Goal: Check status

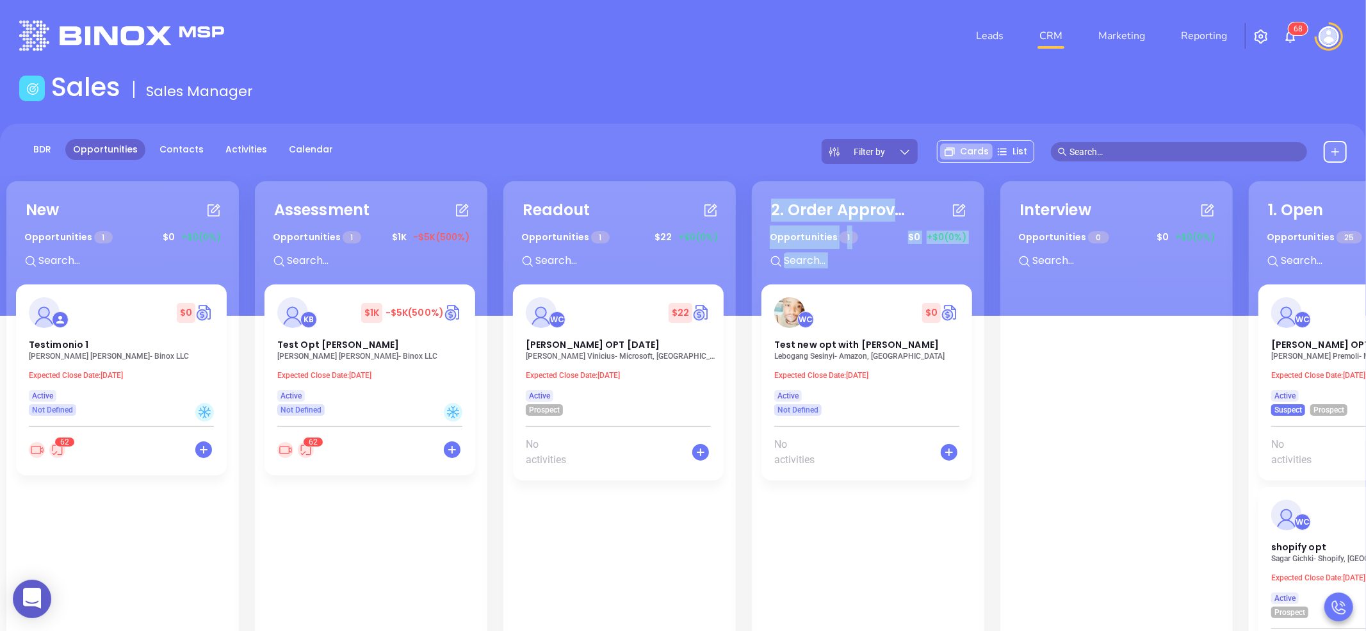
drag, startPoint x: 851, startPoint y: 559, endPoint x: 612, endPoint y: 548, distance: 239.1
click at [612, 548] on div "New Opportunities 1 $ 0 +$0 (0%) + $ 0 Testimonio 1 [PERSON_NAME] - Binox LLC E…" at bounding box center [1245, 487] width 2485 height 618
drag, startPoint x: 743, startPoint y: 558, endPoint x: 744, endPoint y: 502, distance: 55.7
click at [740, 467] on div "New Opportunities 1 $ 0 +$0 (0%) + $ 0 Testimonio 1 [PERSON_NAME] - Binox LLC E…" at bounding box center [1245, 487] width 2485 height 618
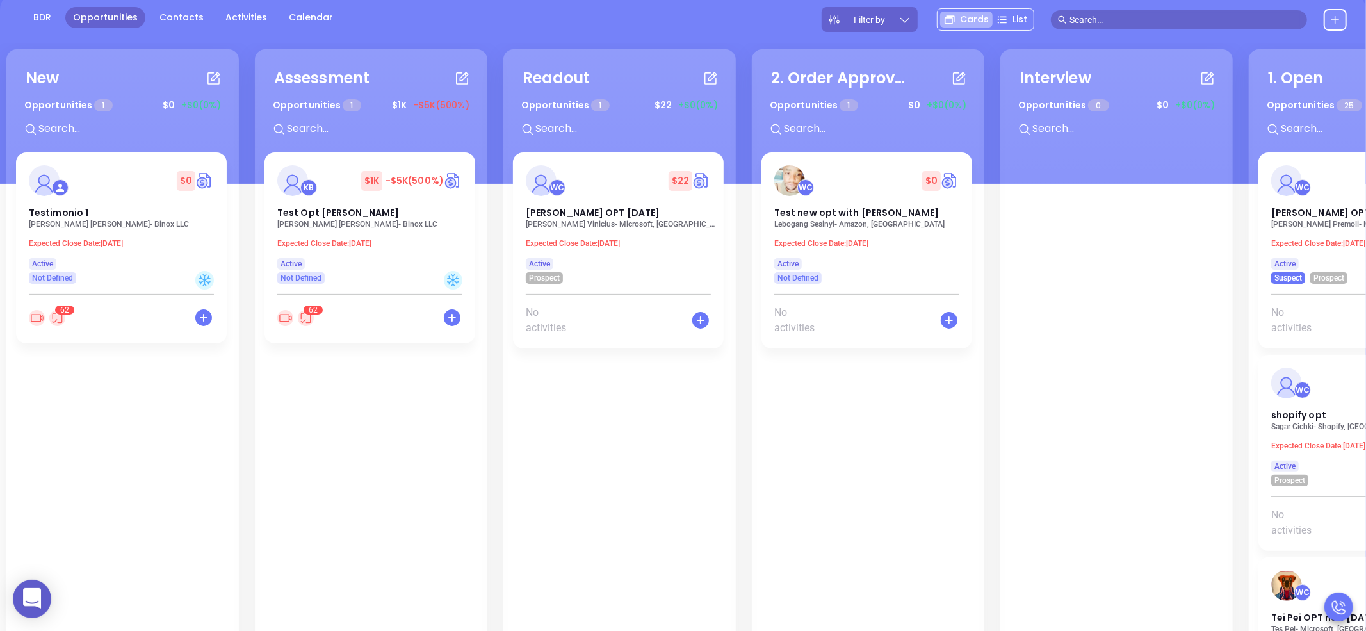
scroll to position [95, 0]
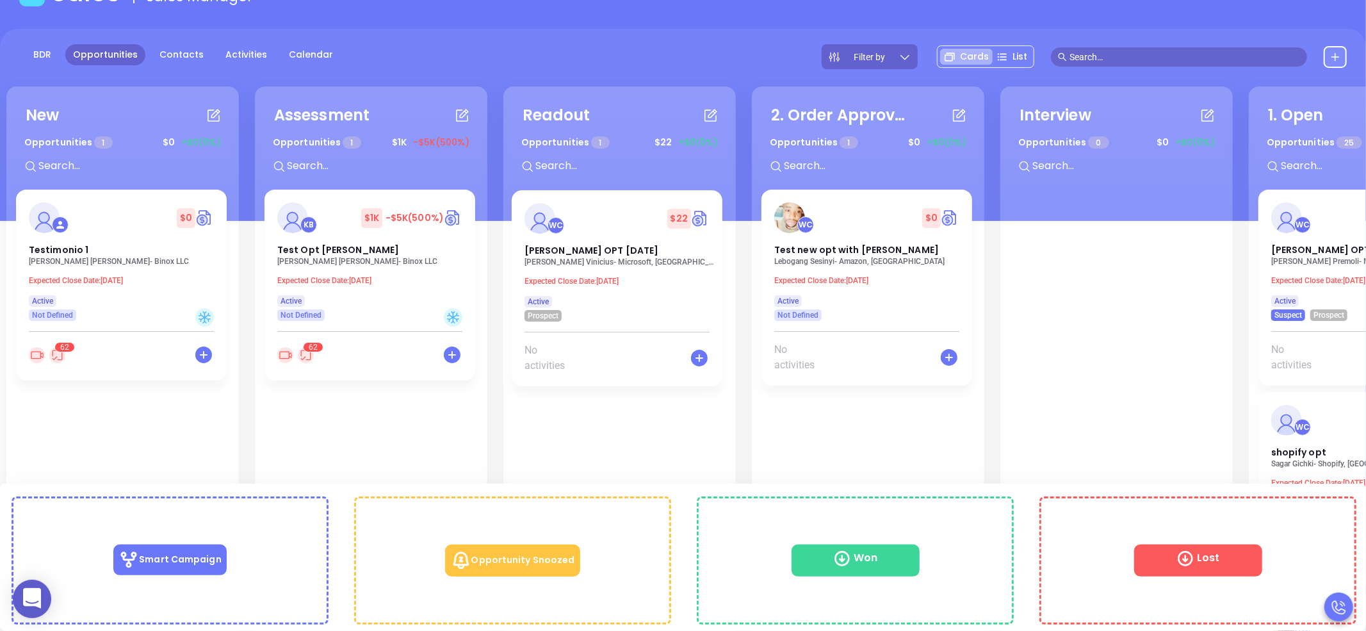
drag, startPoint x: 602, startPoint y: 223, endPoint x: 613, endPoint y: 227, distance: 11.5
click at [613, 227] on div "WC $ 22 [PERSON_NAME] OPT [DATE] [PERSON_NAME] - Microsoft, [GEOGRAPHIC_DATA] E…" at bounding box center [619, 496] width 213 height 612
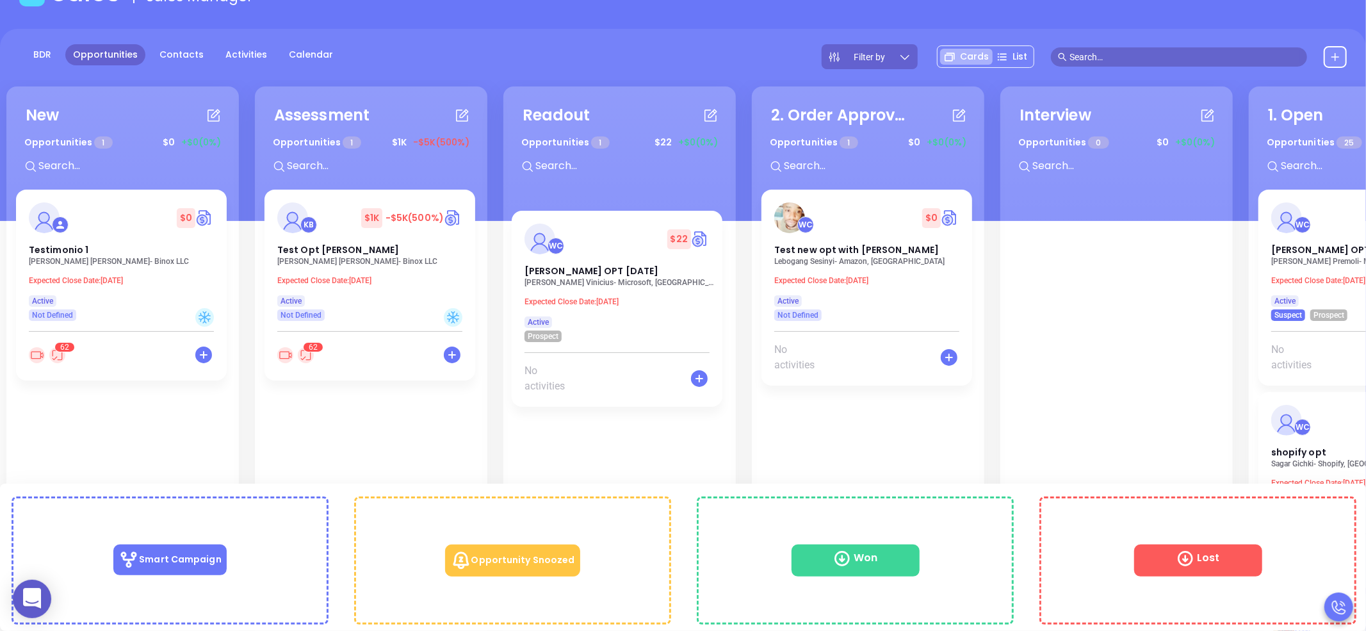
drag, startPoint x: 624, startPoint y: 206, endPoint x: 630, endPoint y: 223, distance: 17.8
click at [630, 223] on div "WC $ 22 [PERSON_NAME] OPT [DATE] [PERSON_NAME] - Microsoft, [GEOGRAPHIC_DATA] E…" at bounding box center [619, 496] width 213 height 612
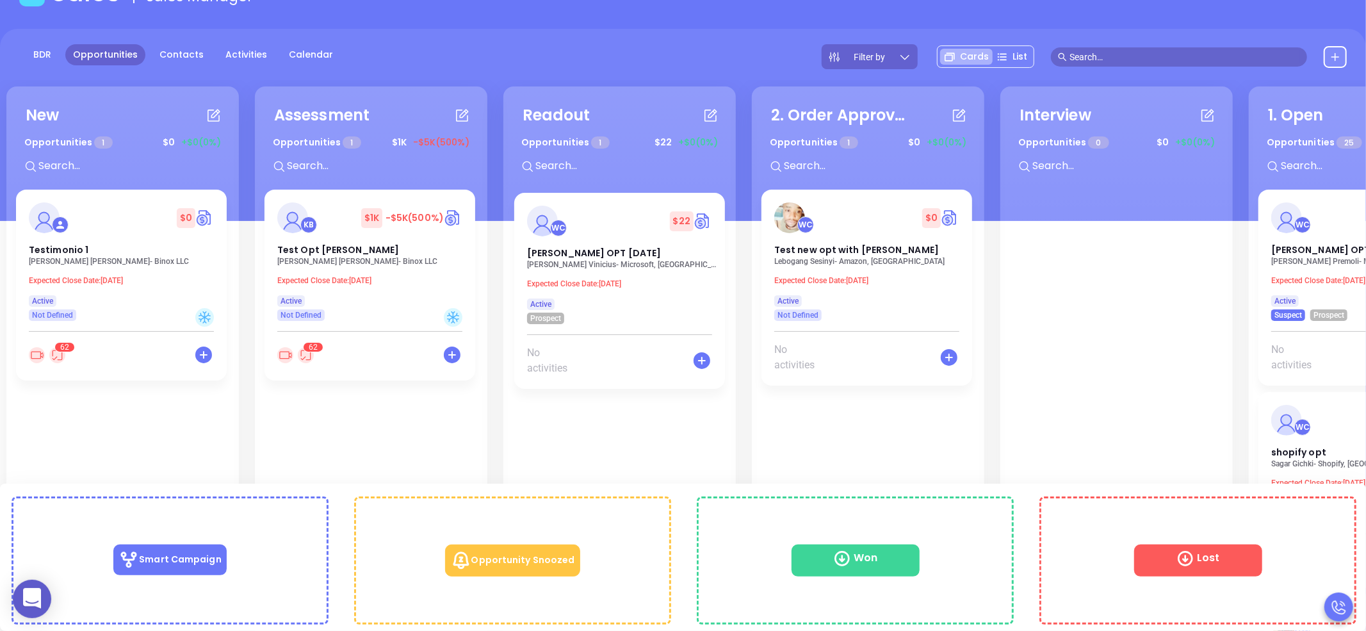
drag, startPoint x: 619, startPoint y: 218, endPoint x: 620, endPoint y: 226, distance: 8.4
click at [620, 226] on div "WC $ 22 [PERSON_NAME] OPT [DATE] [PERSON_NAME] - Microsoft, [GEOGRAPHIC_DATA] E…" at bounding box center [619, 496] width 213 height 612
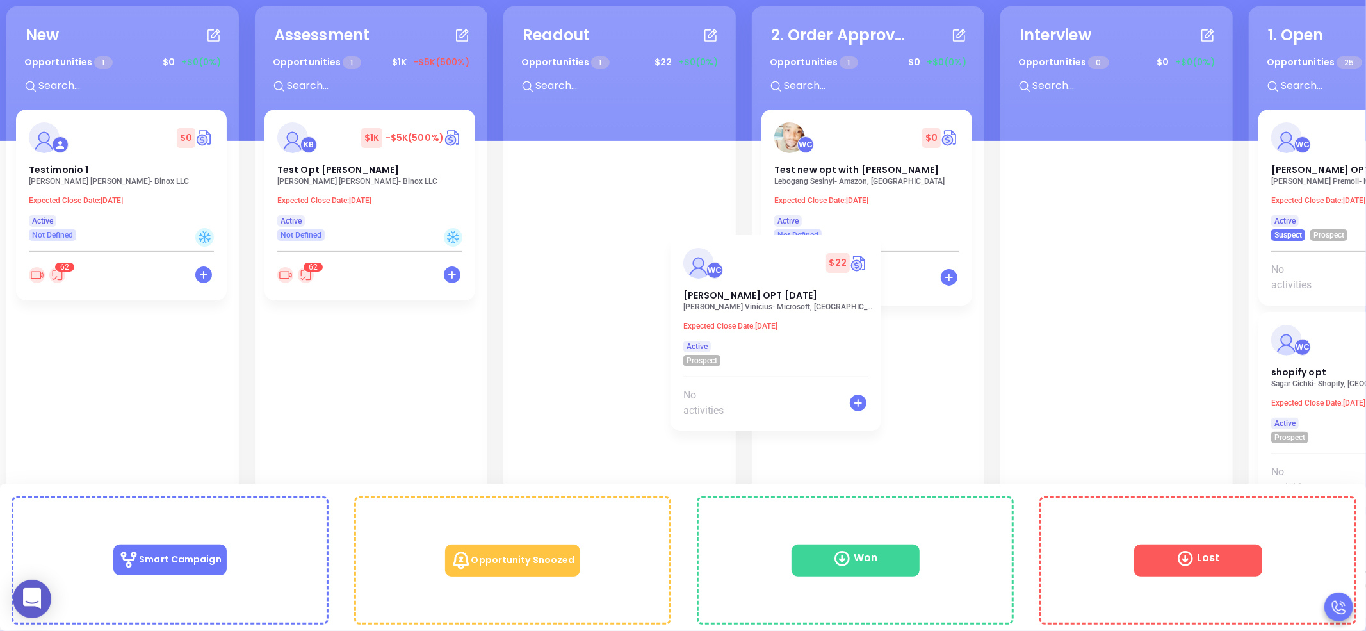
scroll to position [174, 0]
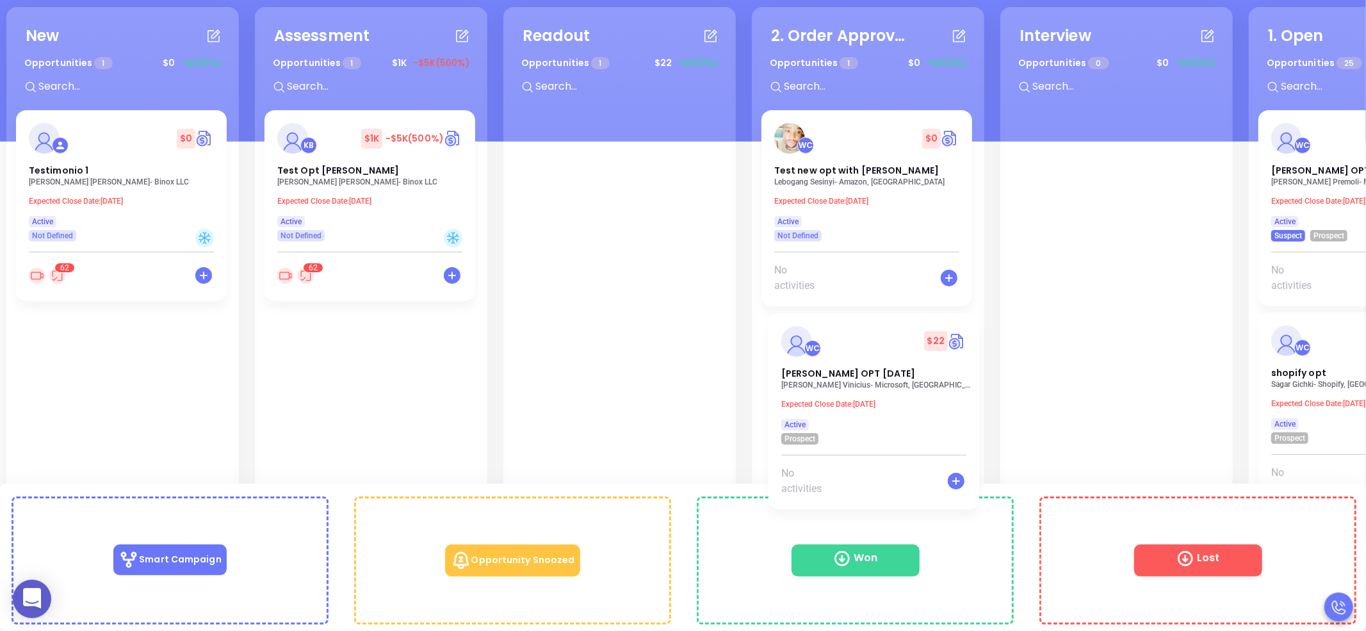
drag, startPoint x: 619, startPoint y: 140, endPoint x: 881, endPoint y: 348, distance: 335.0
click at [881, 348] on div "New Opportunities 1 $ 0 +$0 (0%) + $ 0 Testimonio 1 [PERSON_NAME] - Binox LLC E…" at bounding box center [1245, 313] width 2485 height 618
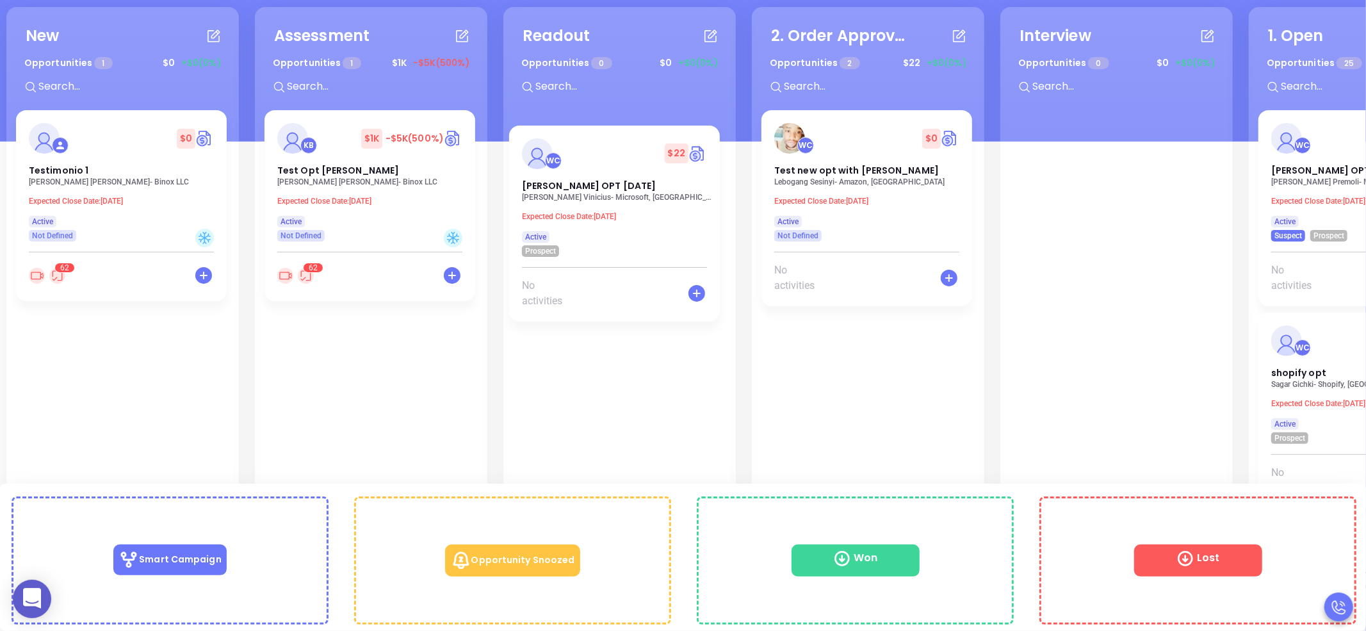
drag, startPoint x: 881, startPoint y: 345, endPoint x: 624, endPoint y: 156, distance: 318.3
click at [624, 156] on div "New Opportunities 1 $ 0 +$0 (0%) + $ 0 Testimonio 1 [PERSON_NAME] - Binox LLC E…" at bounding box center [1245, 313] width 2485 height 618
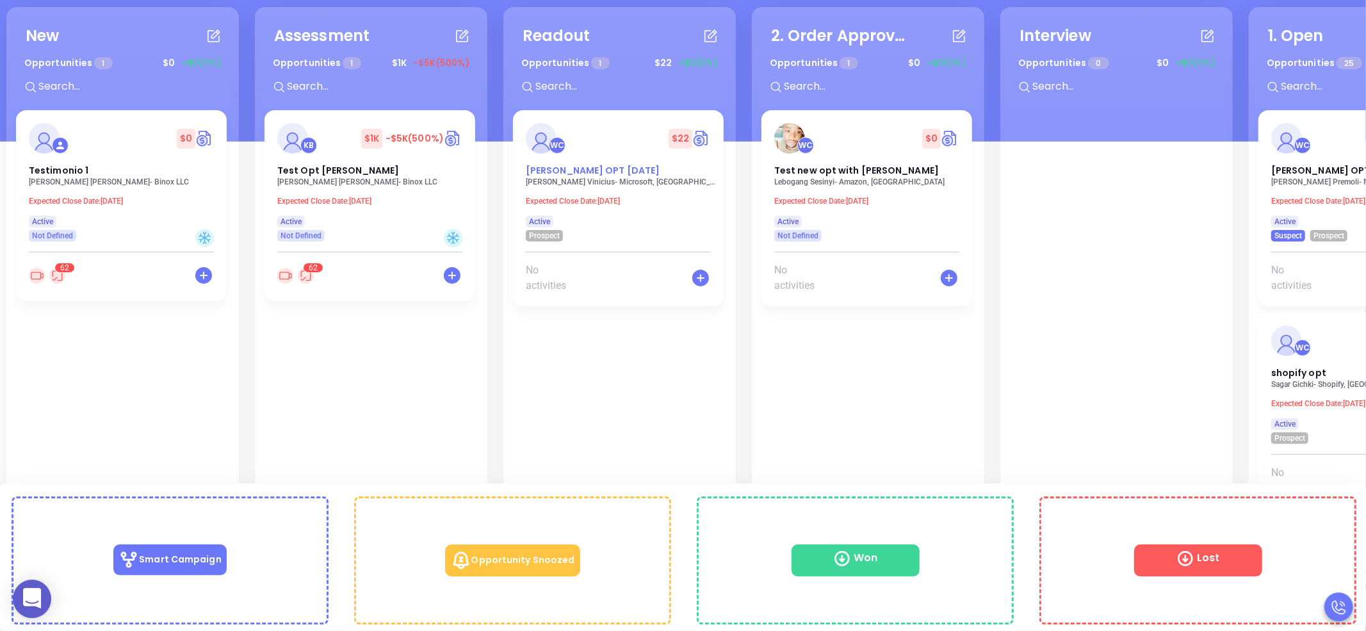
click at [577, 170] on span "[PERSON_NAME] OPT [DATE]" at bounding box center [593, 170] width 134 height 13
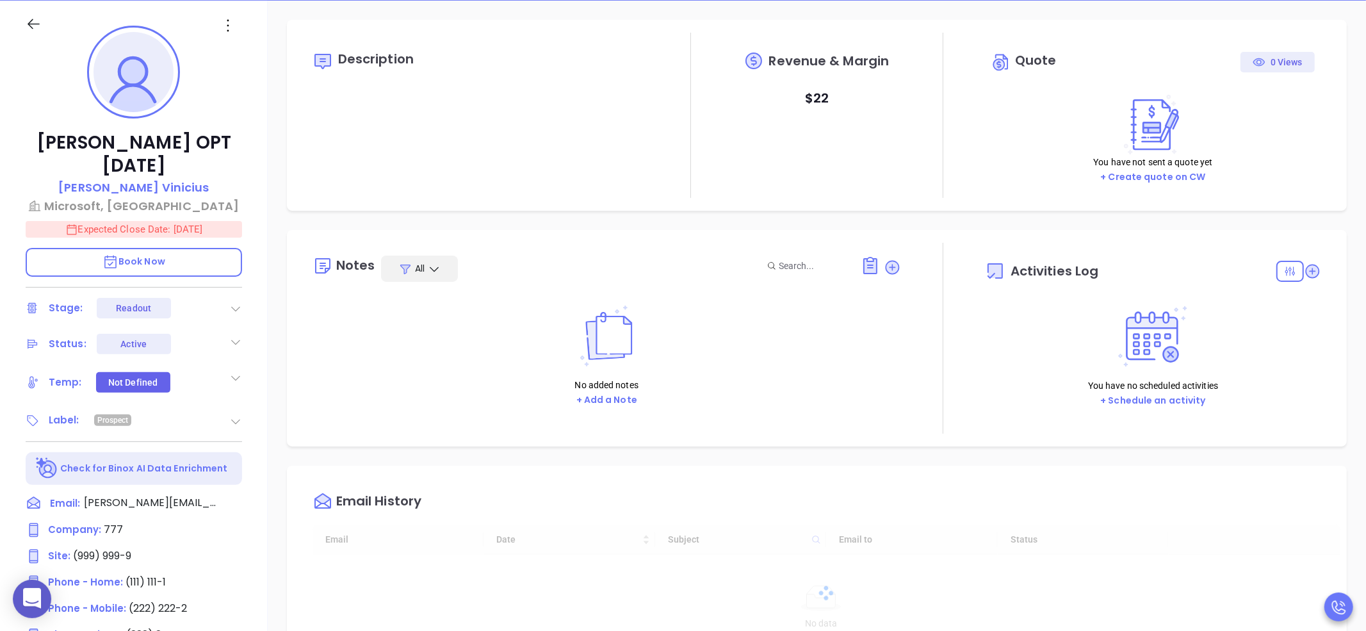
type input "[DATE]"
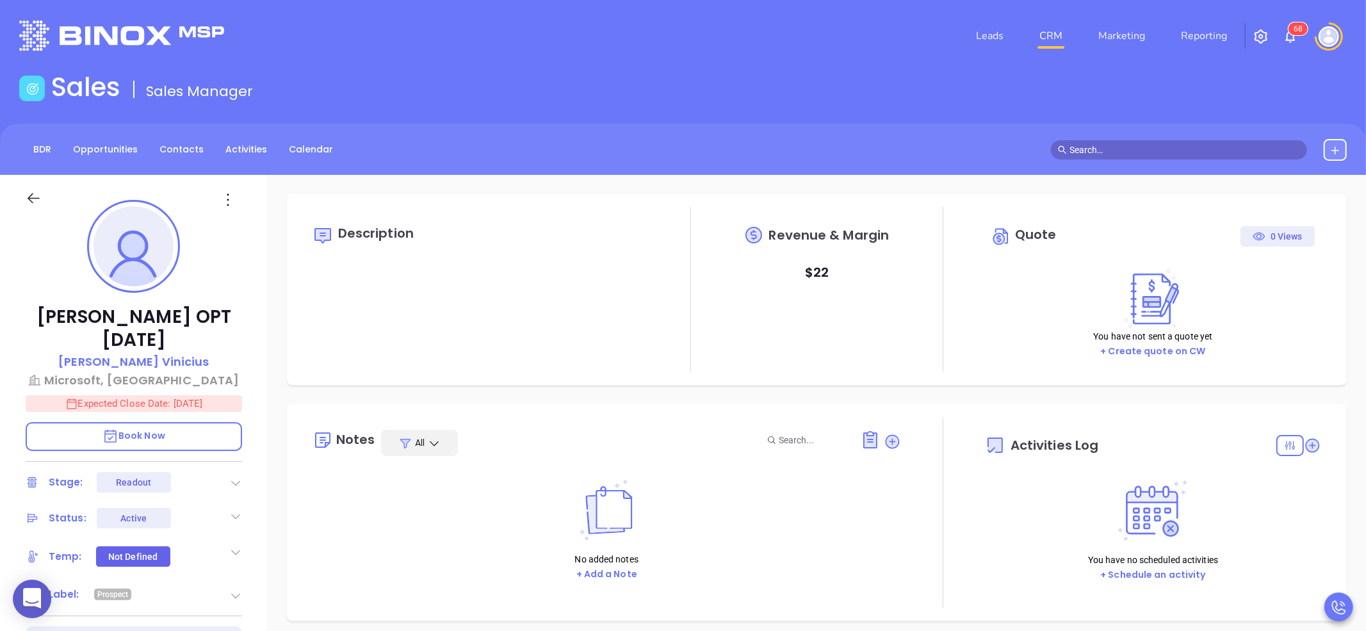
type input "[PERSON_NAME]"
